Goal: Task Accomplishment & Management: Manage account settings

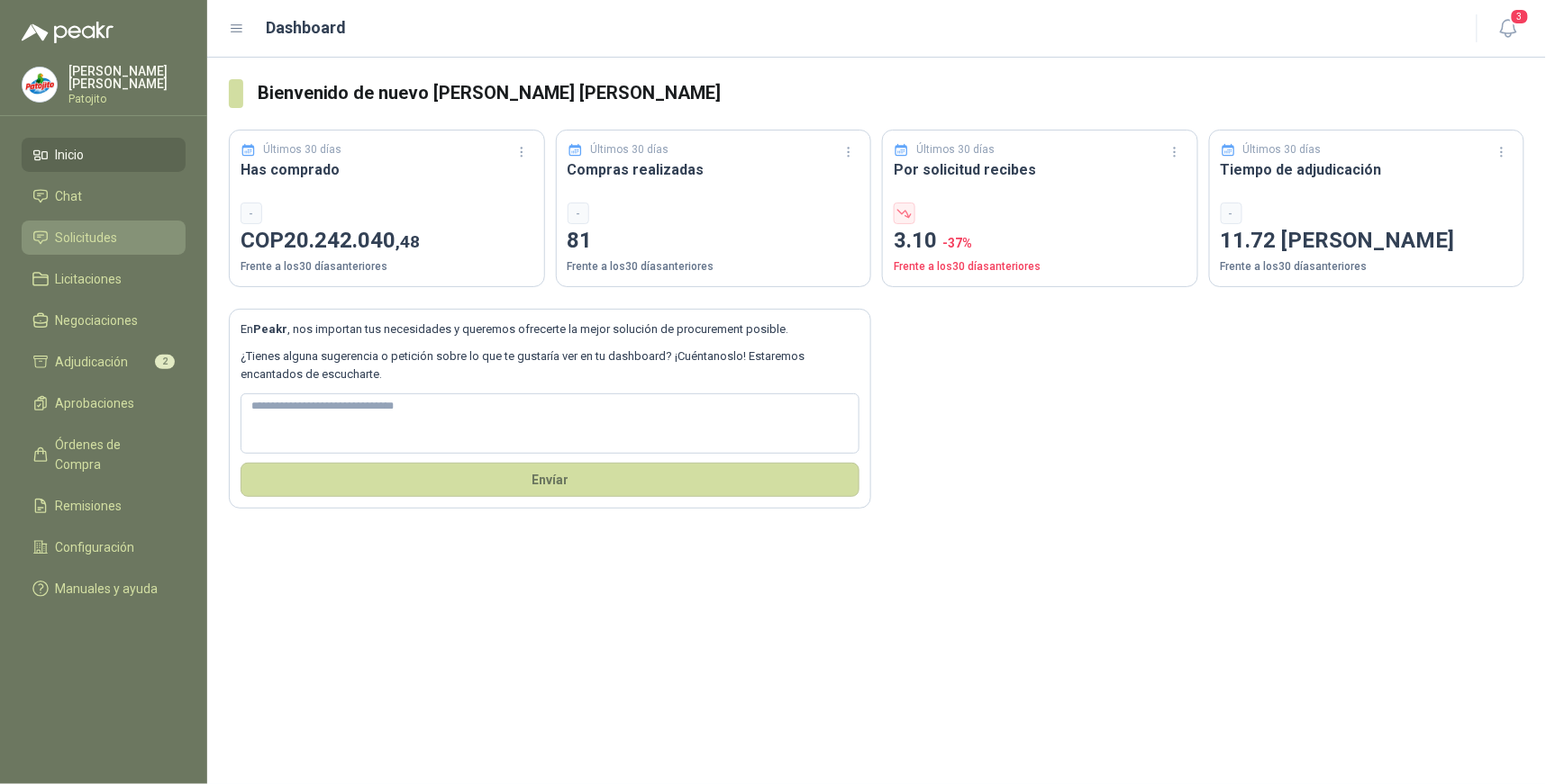
click at [103, 234] on span "Solicitudes" at bounding box center [87, 237] width 62 height 20
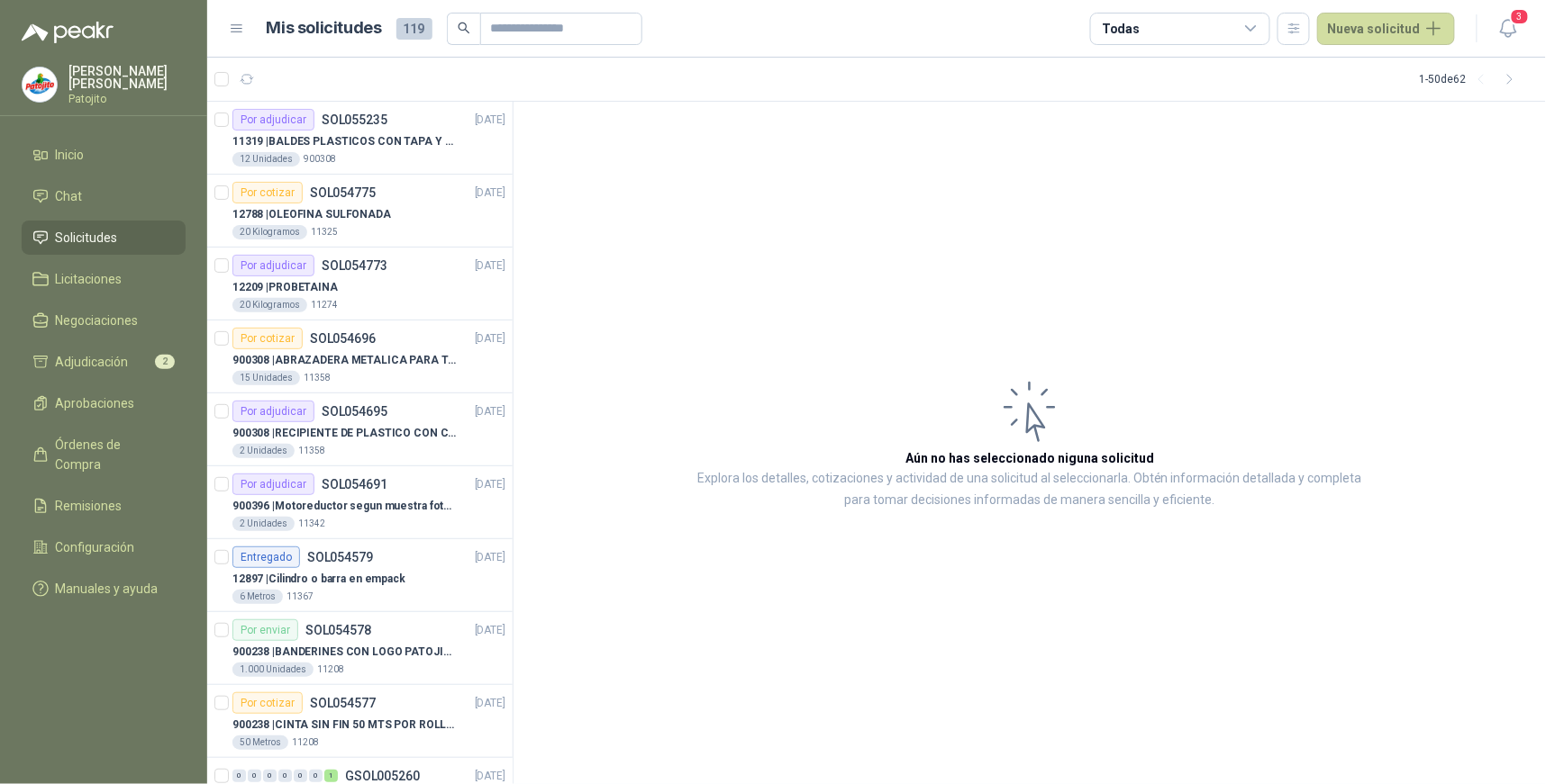
click at [1255, 27] on icon at bounding box center [1250, 28] width 16 height 16
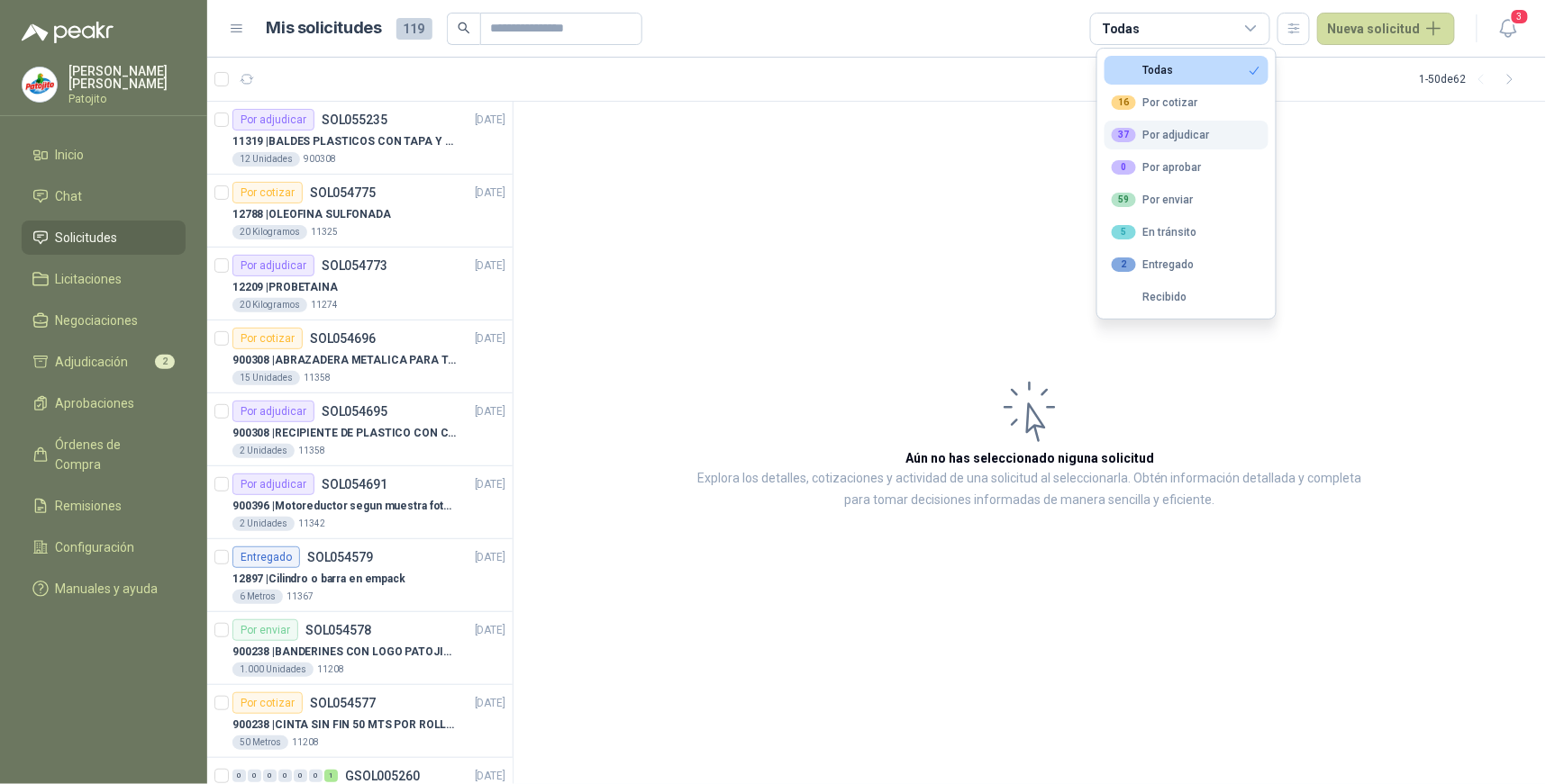
click at [1216, 140] on button "37 Por adjudicar" at bounding box center [1186, 135] width 164 height 29
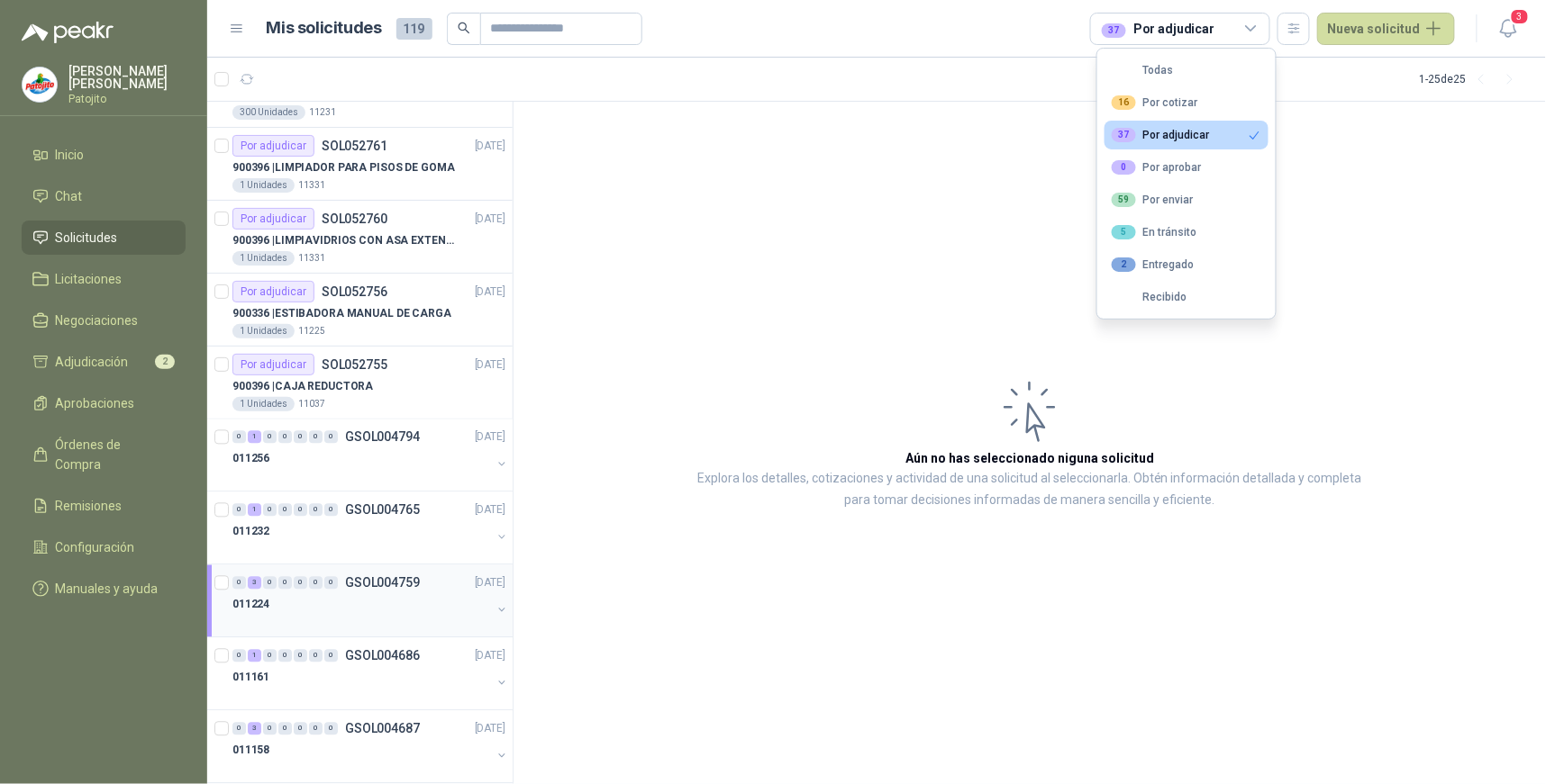
scroll to position [1166, 0]
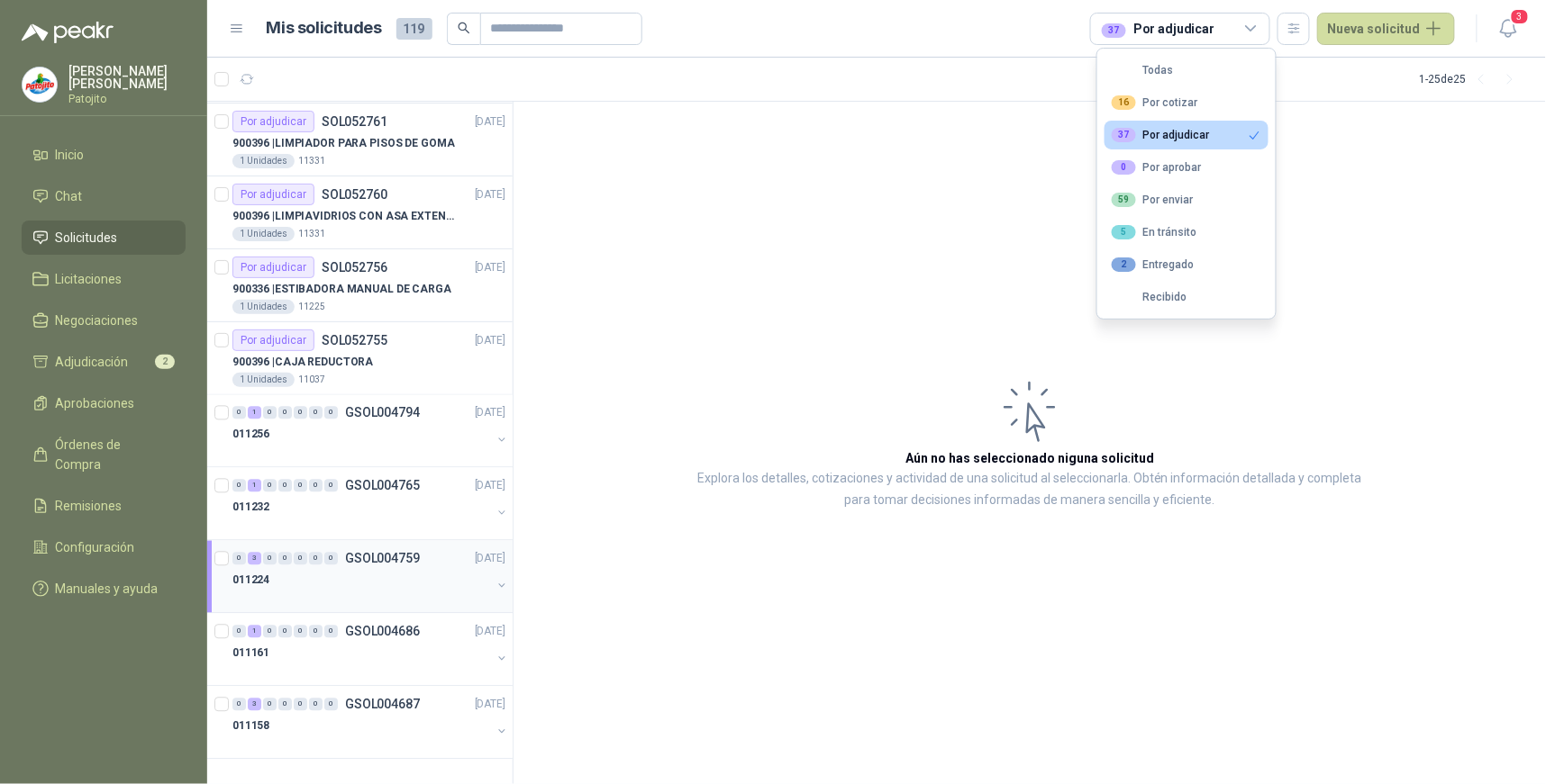
click at [303, 559] on div "0" at bounding box center [300, 558] width 13 height 12
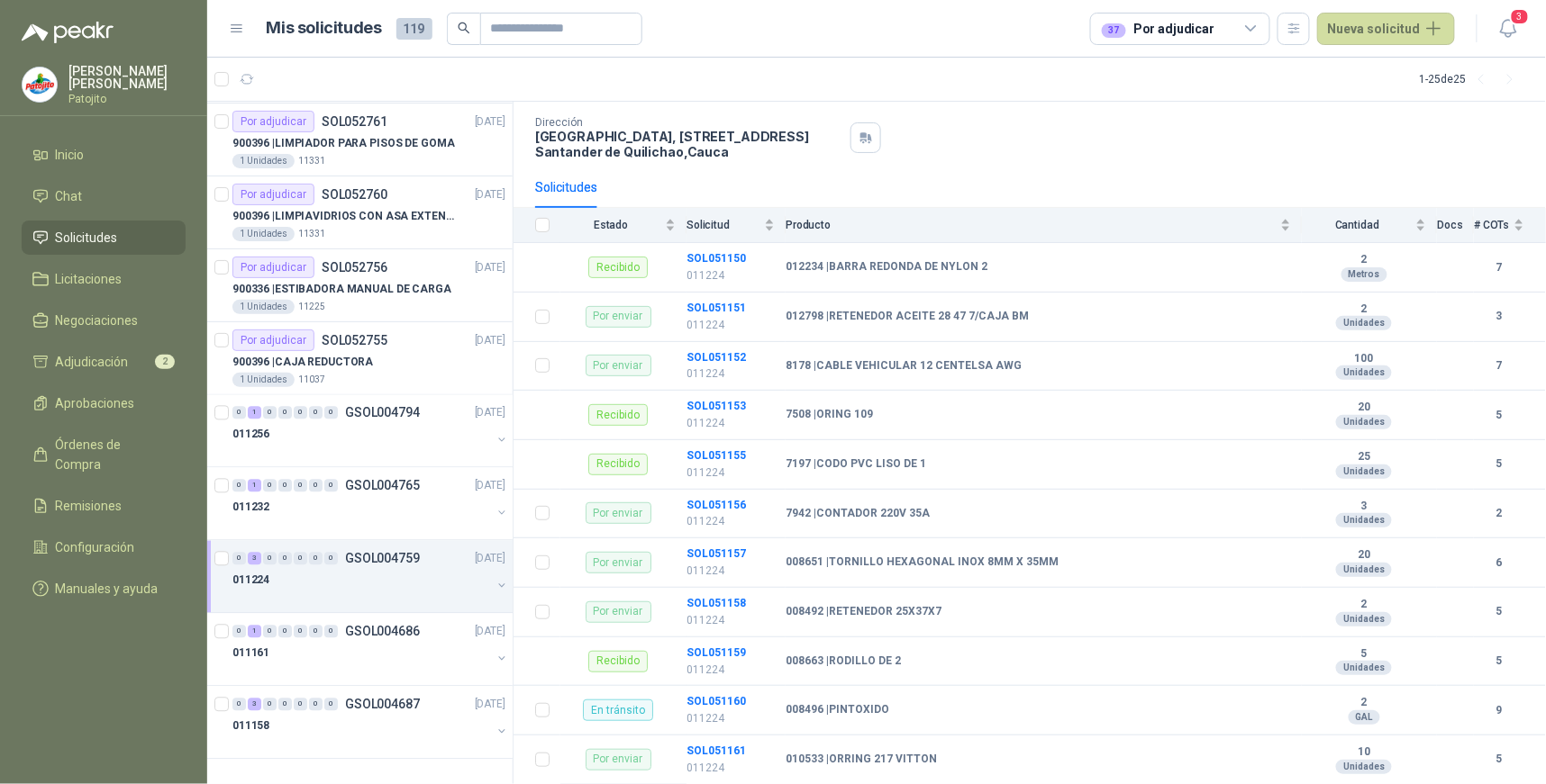
scroll to position [52, 0]
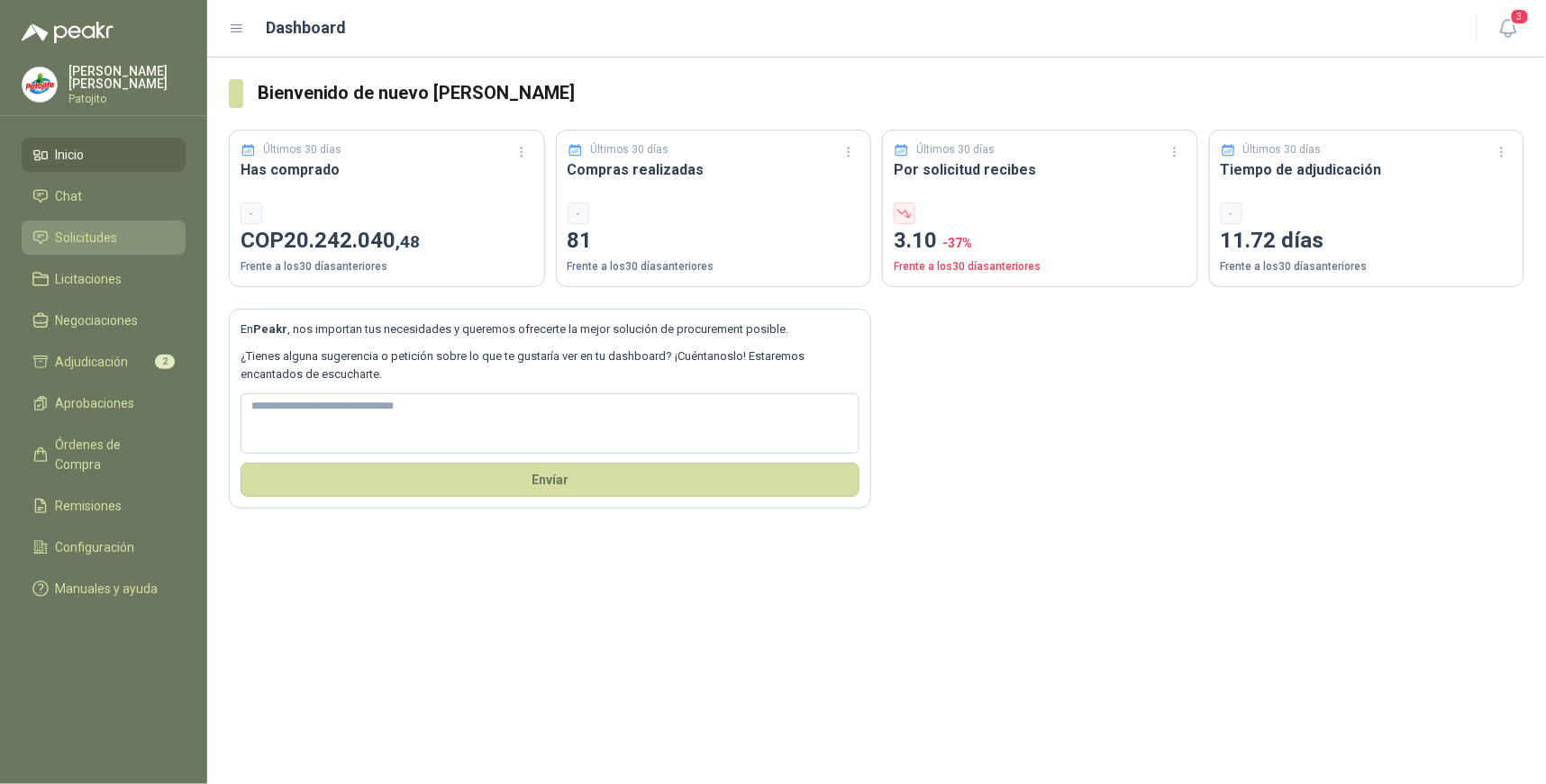
click at [101, 239] on span "Solicitudes" at bounding box center [87, 237] width 62 height 20
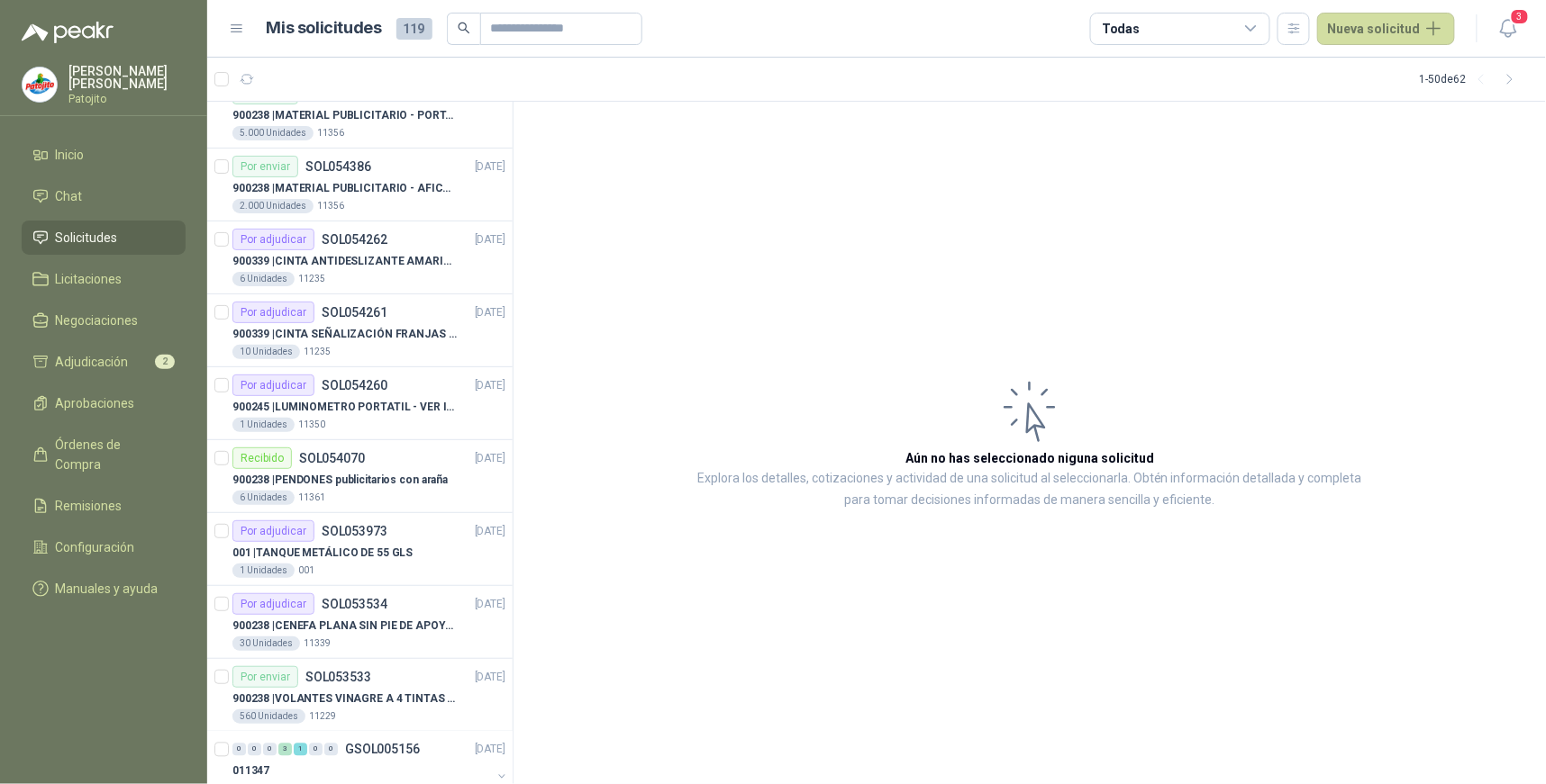
scroll to position [1100, 0]
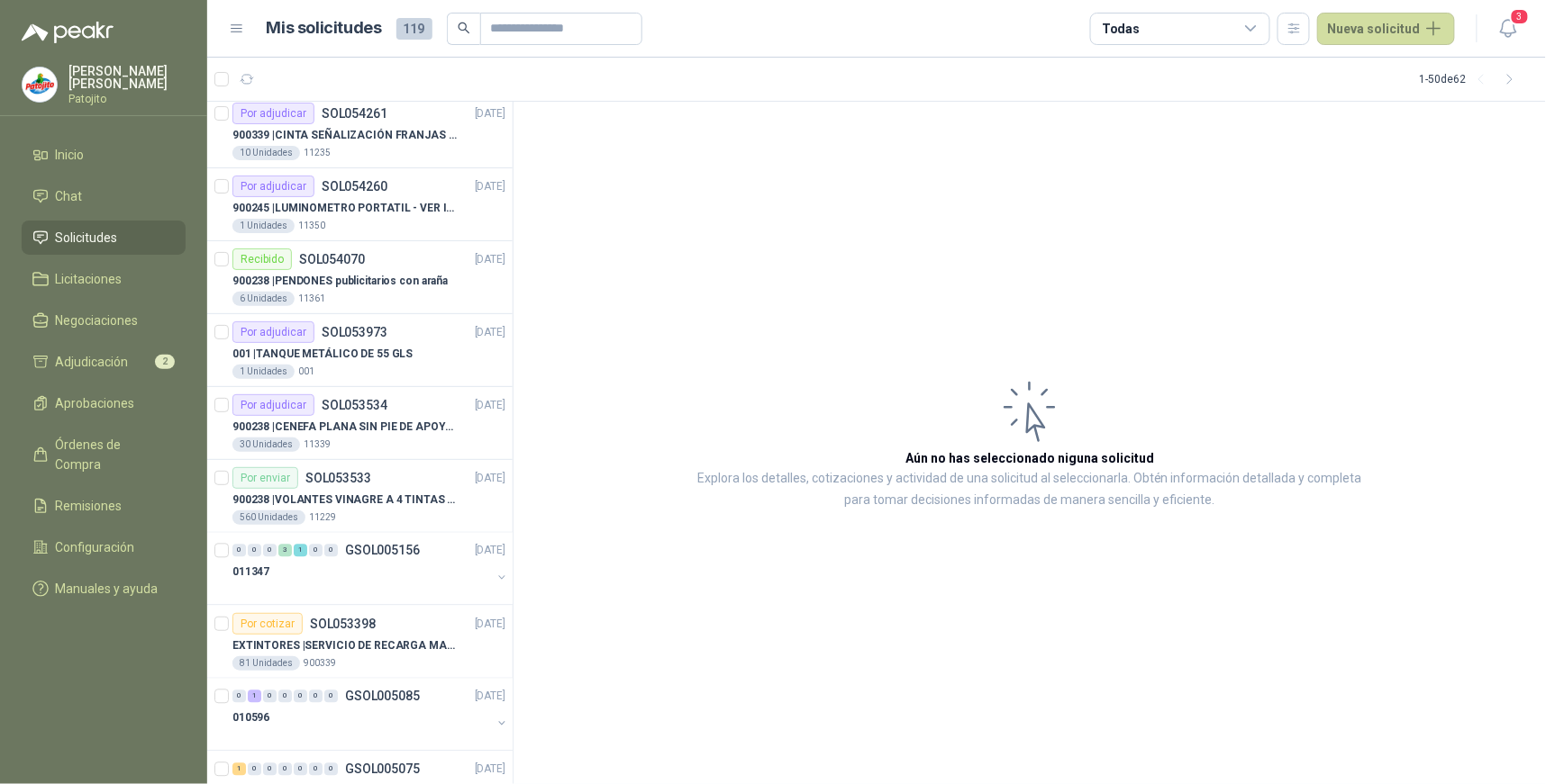
click at [1259, 28] on icon at bounding box center [1250, 28] width 16 height 16
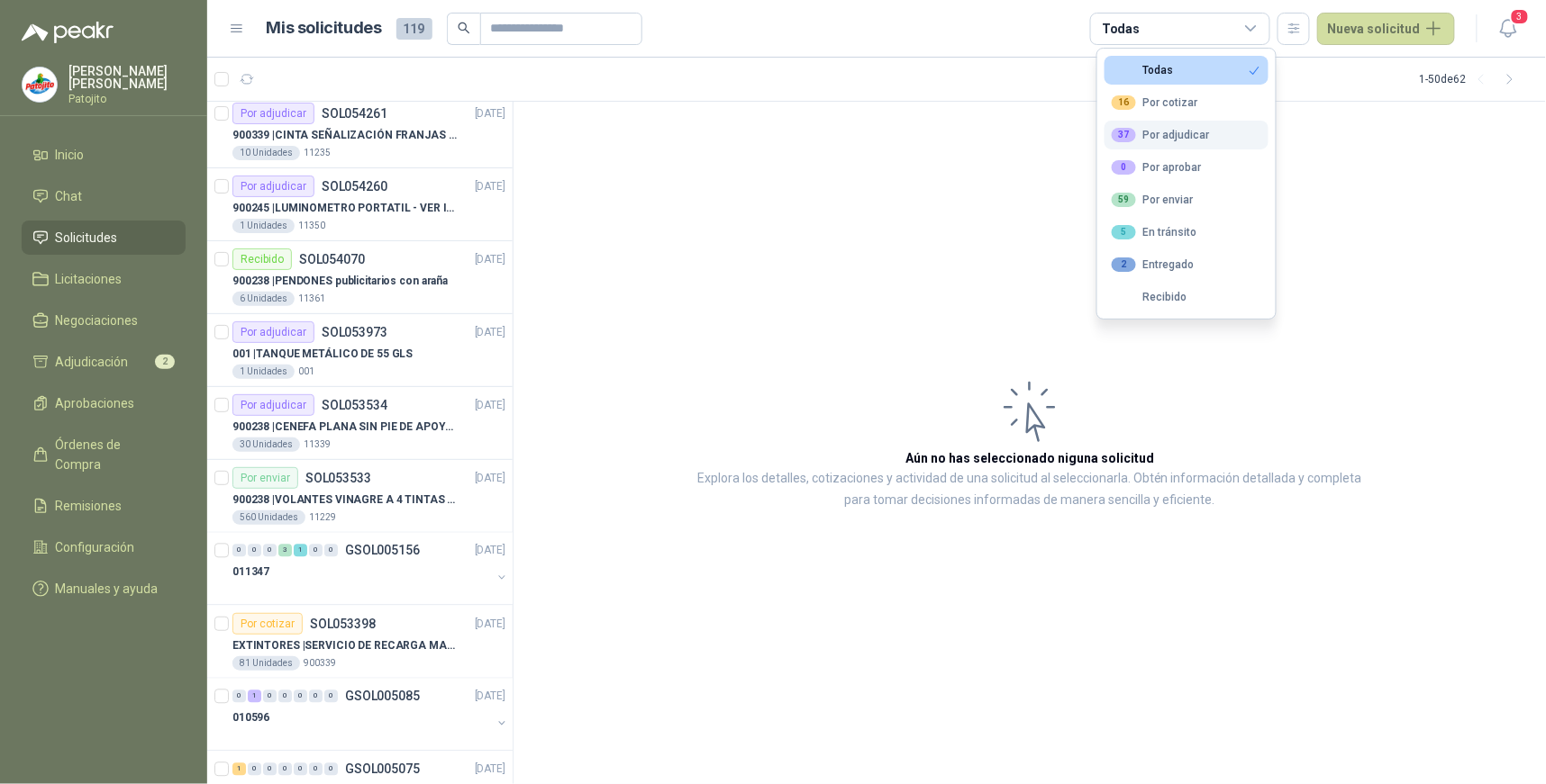
click at [1217, 137] on button "37 Por adjudicar" at bounding box center [1186, 135] width 164 height 29
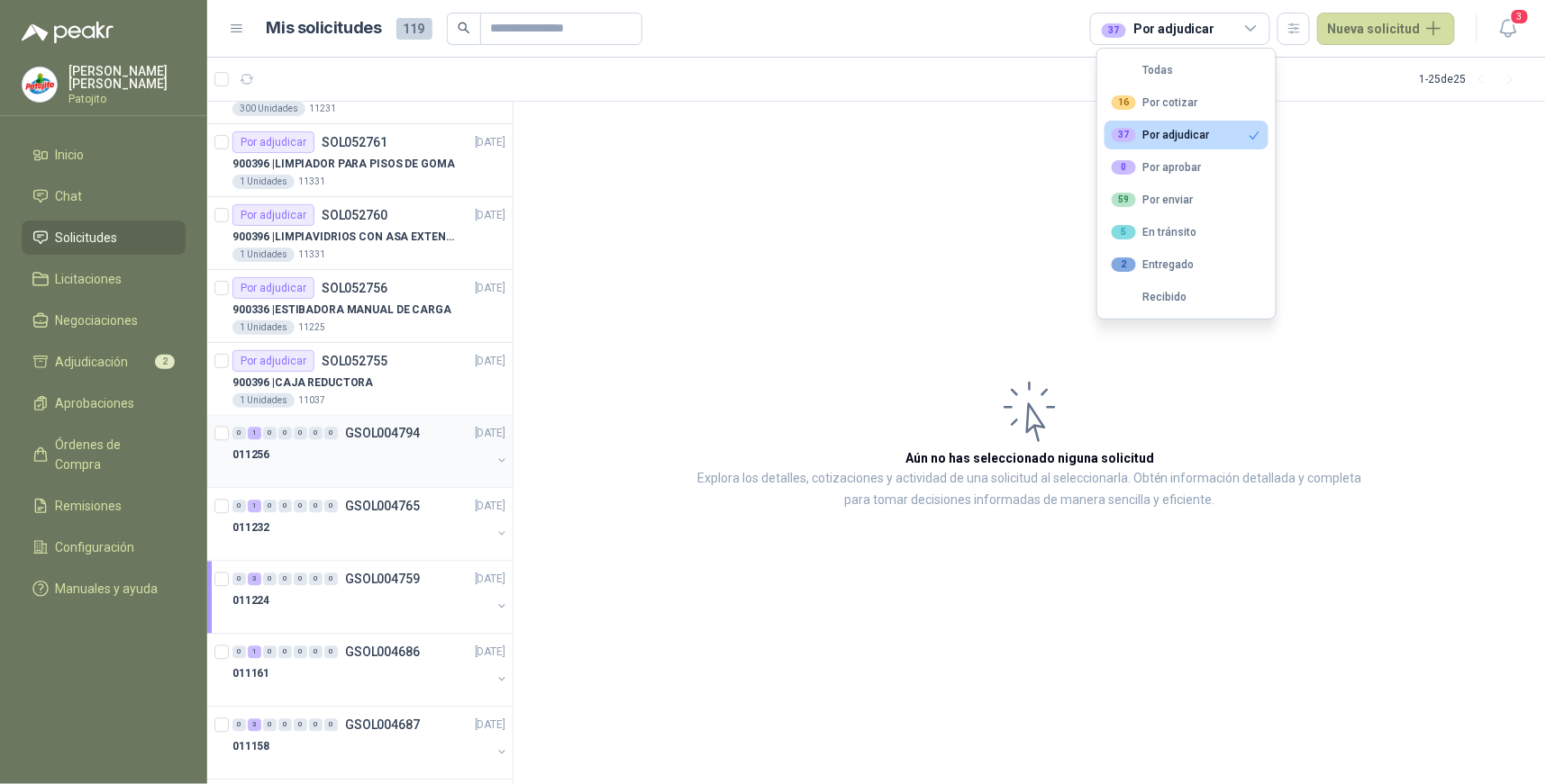
scroll to position [1166, 0]
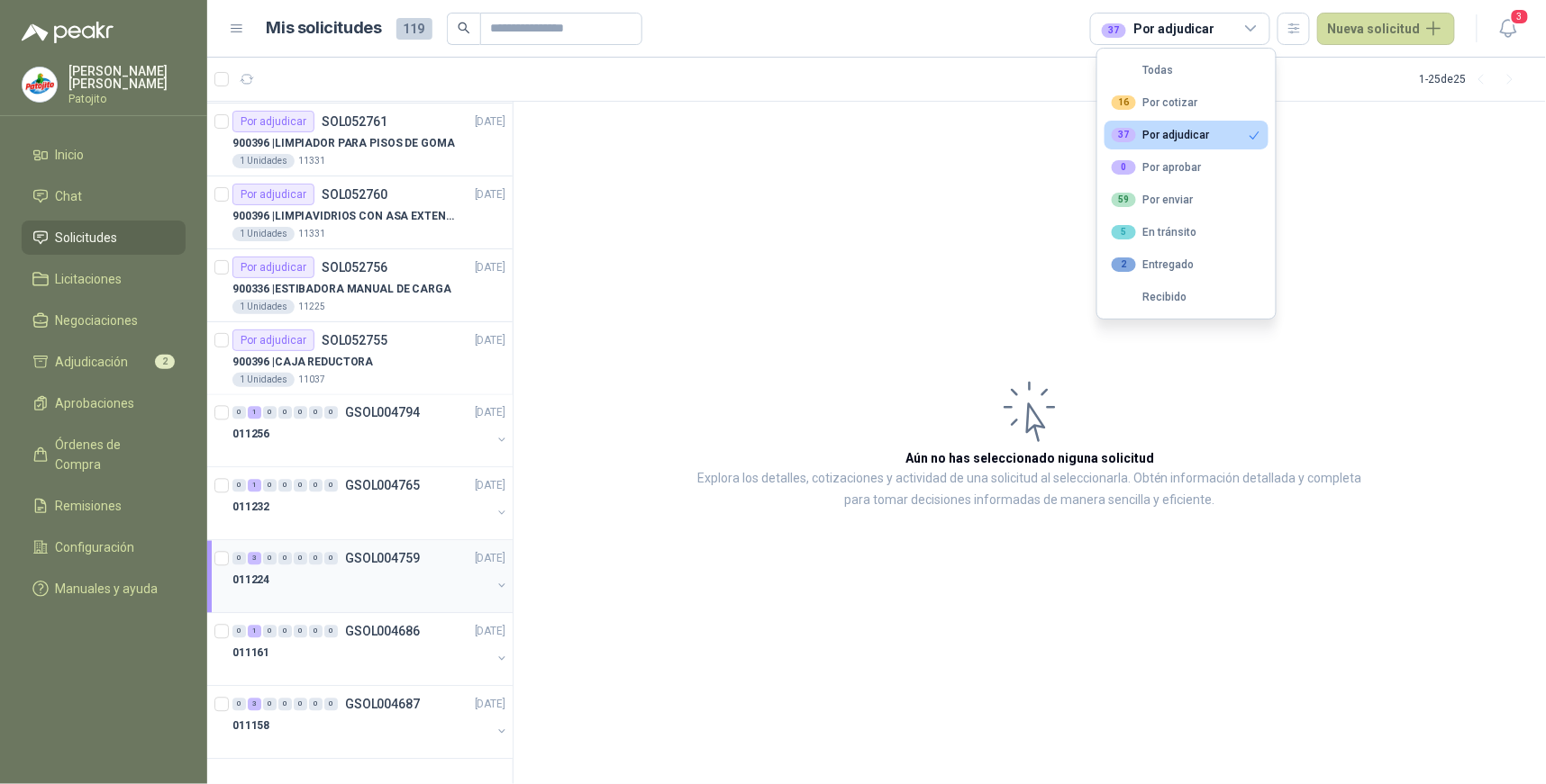
click at [248, 554] on div "3" at bounding box center [254, 558] width 13 height 12
